Goal: Task Accomplishment & Management: Manage account settings

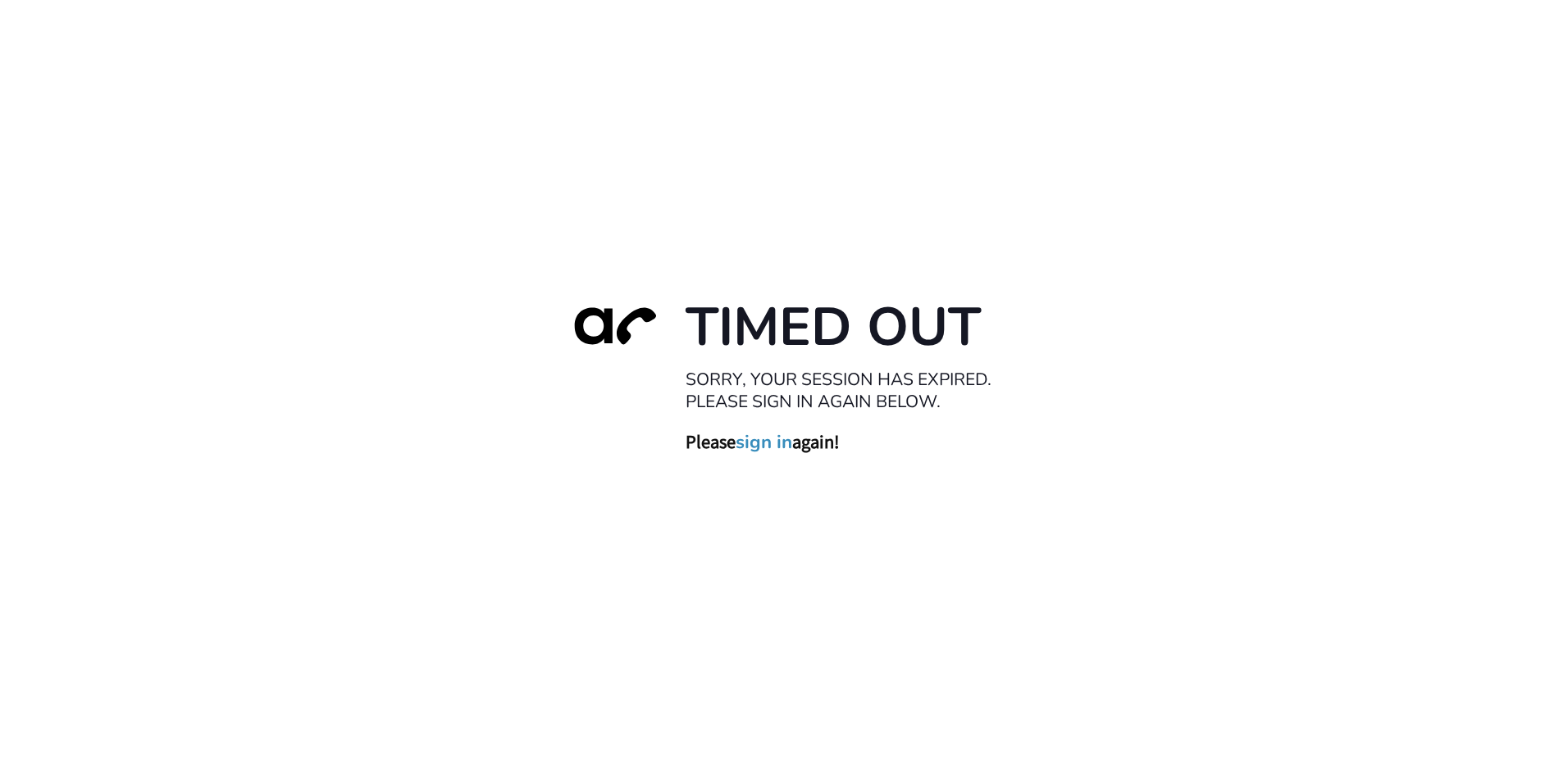
click at [762, 447] on link "sign in" at bounding box center [763, 442] width 57 height 23
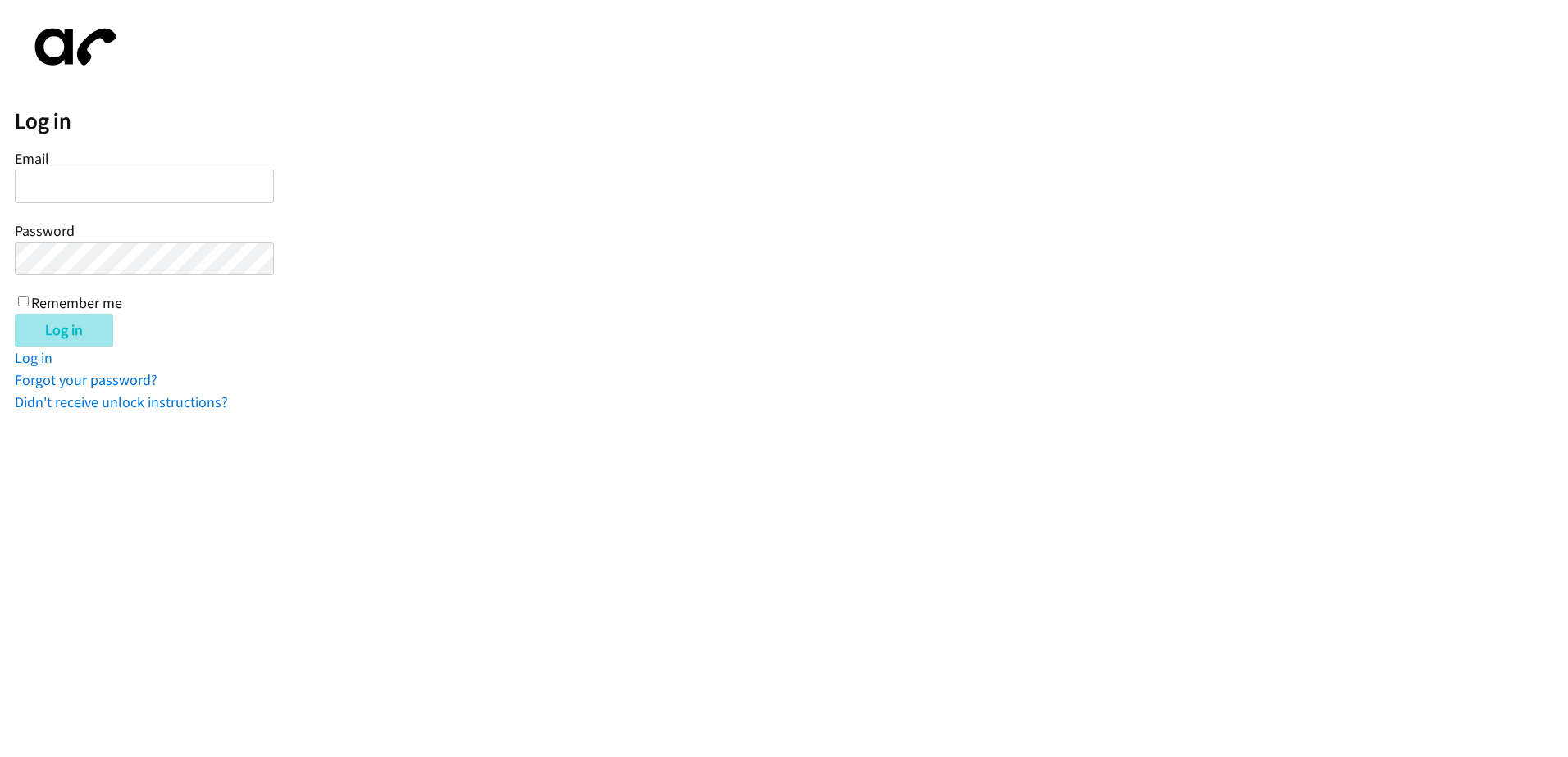
type input "mroberson@lendingpoint.com"
click at [88, 343] on input "Log in" at bounding box center [64, 331] width 99 height 33
